Goal: Task Accomplishment & Management: Manage account settings

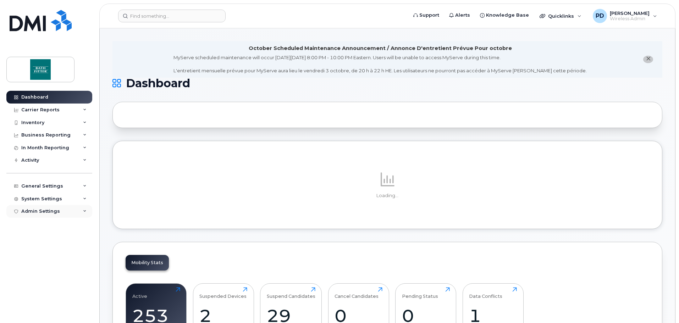
click at [63, 208] on div "Admin Settings" at bounding box center [49, 211] width 86 height 13
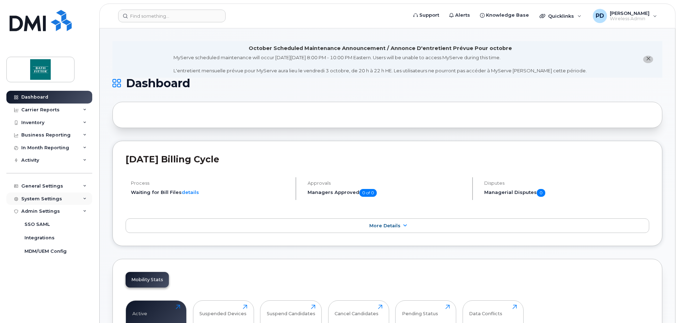
click at [62, 199] on div "System Settings" at bounding box center [49, 199] width 86 height 13
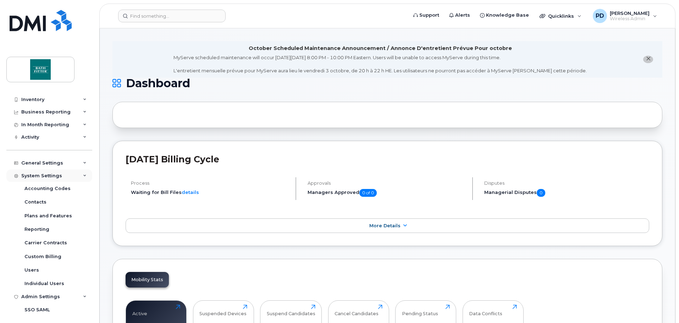
scroll to position [35, 0]
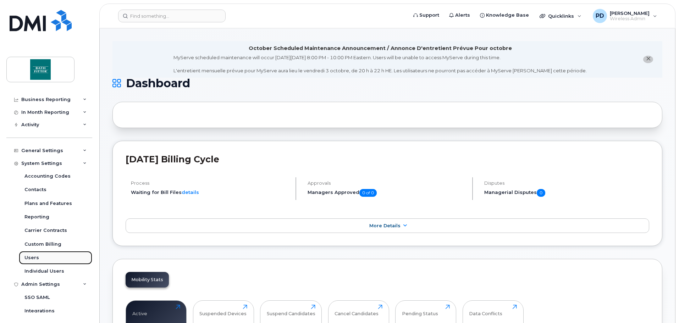
click at [36, 251] on link "Users" at bounding box center [55, 257] width 73 height 13
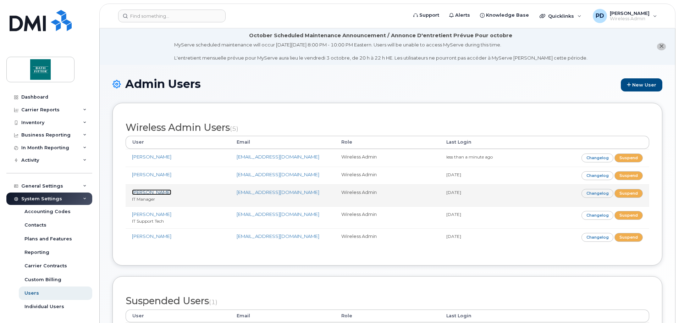
click at [171, 194] on link "Jean-Sebastien Gauthier" at bounding box center [151, 192] width 39 height 6
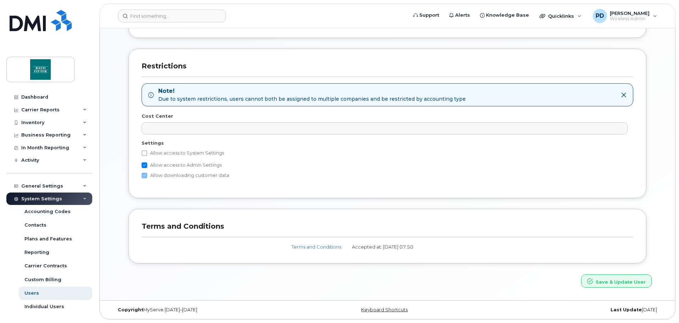
scroll to position [314, 0]
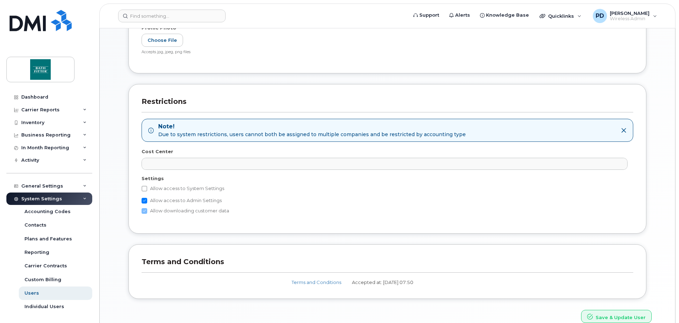
click at [626, 130] on icon at bounding box center [624, 131] width 6 height 6
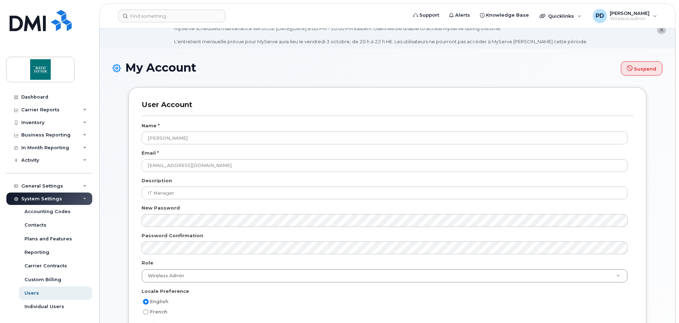
scroll to position [0, 0]
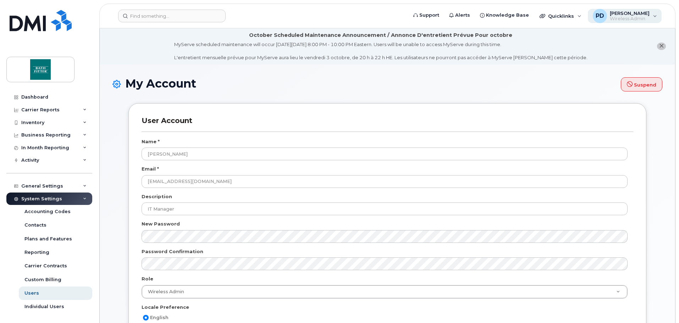
click at [627, 19] on span "Wireless Admin" at bounding box center [630, 19] width 40 height 6
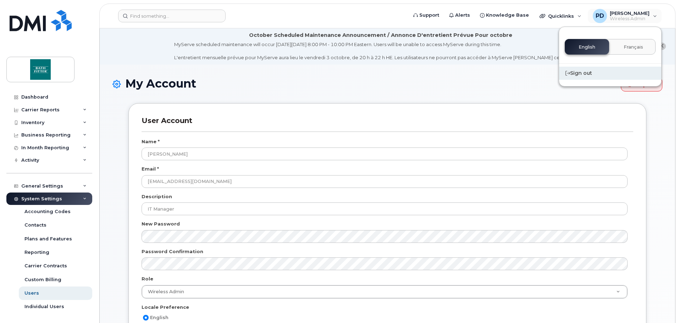
click at [582, 73] on div "Sign out" at bounding box center [610, 73] width 102 height 13
